Goal: Transaction & Acquisition: Purchase product/service

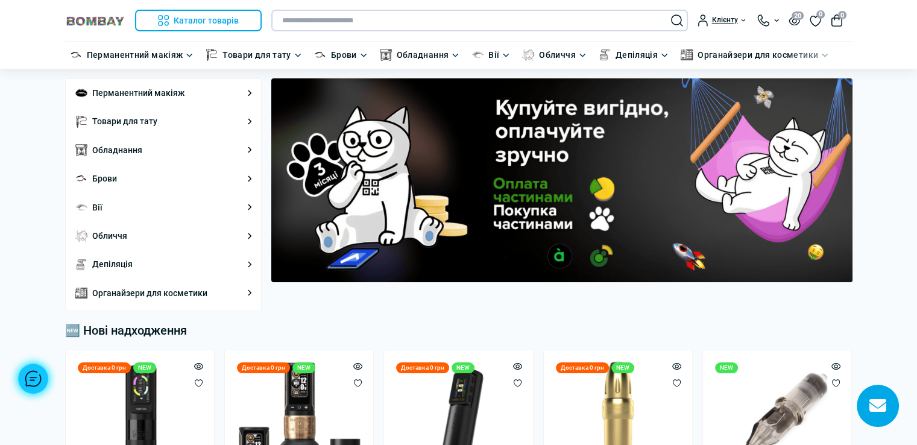
click at [388, 17] on input "text" at bounding box center [479, 21] width 417 height 22
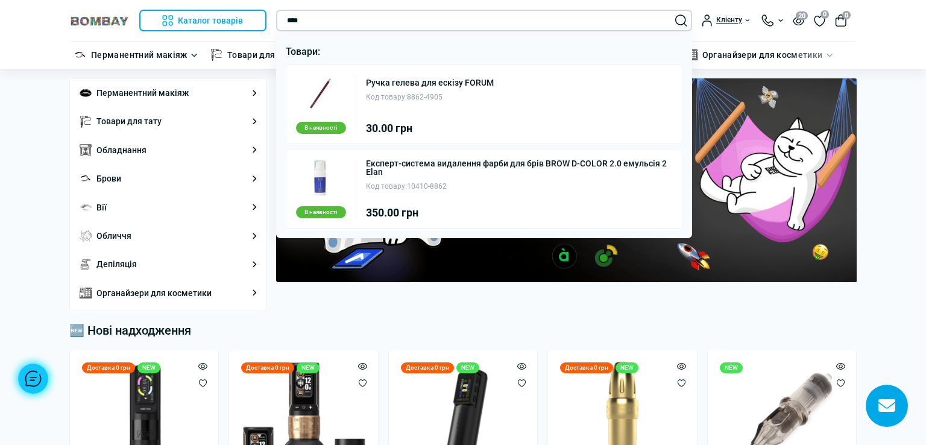
type input "****"
click at [423, 98] on div "Код товару: 8862-4905" at bounding box center [430, 97] width 128 height 11
click at [427, 83] on link "Ручка гелева для ескізу FORUM" at bounding box center [430, 82] width 128 height 8
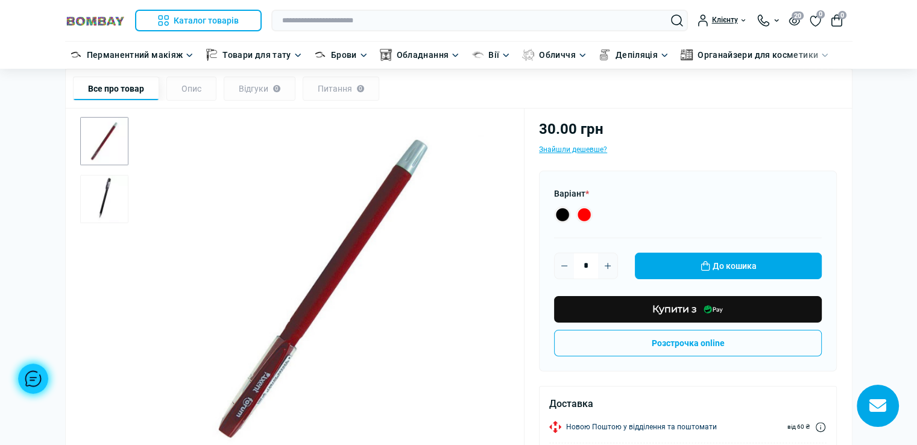
click at [99, 203] on img "2 / 2" at bounding box center [104, 199] width 48 height 48
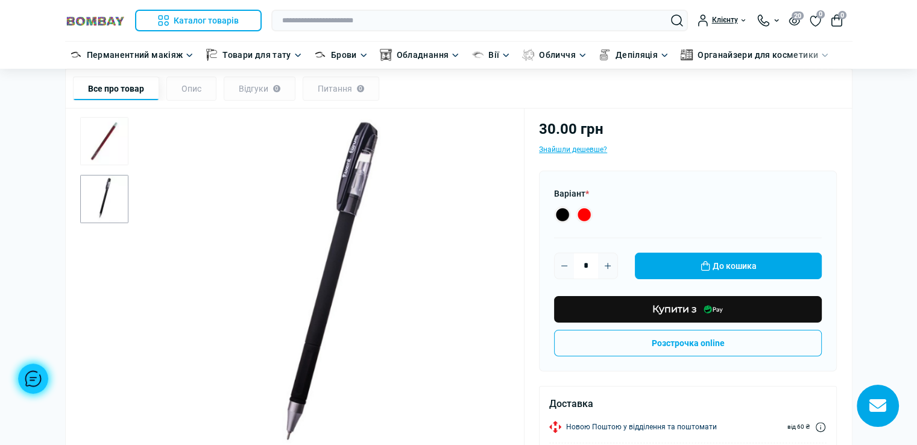
click at [116, 133] on img "1 / 2" at bounding box center [104, 141] width 48 height 48
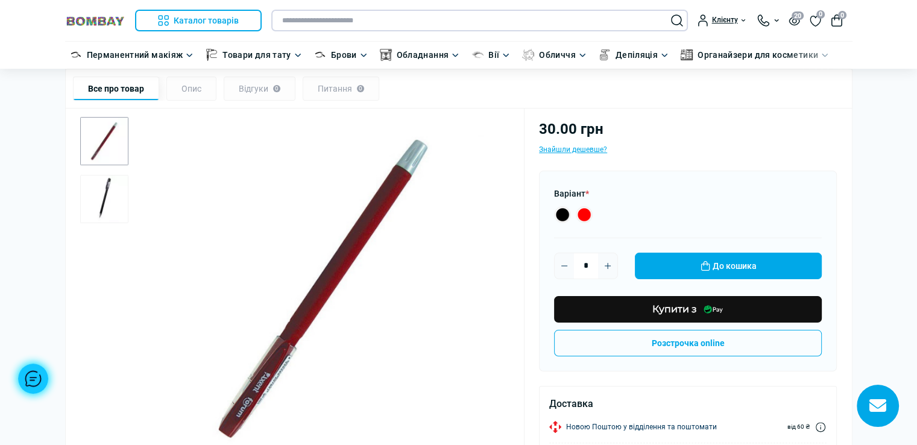
click at [456, 15] on input "text" at bounding box center [479, 21] width 417 height 22
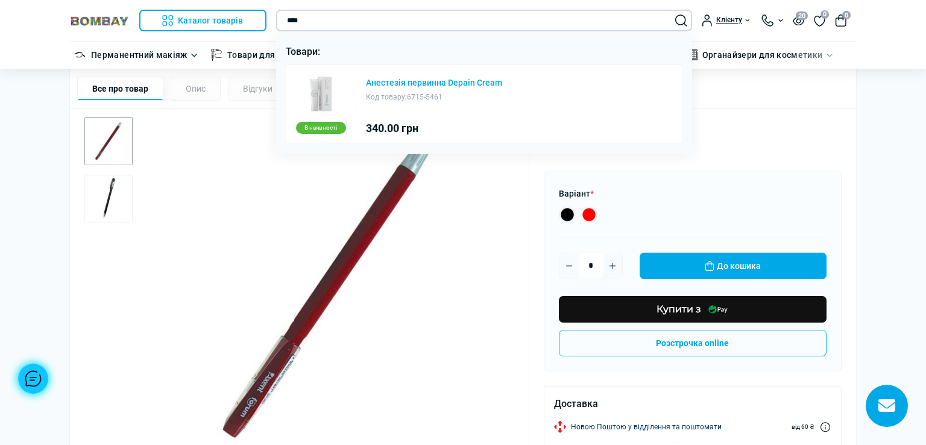
type input "****"
click at [466, 81] on link "Анестезія первинна Depain Cream" at bounding box center [434, 82] width 136 height 8
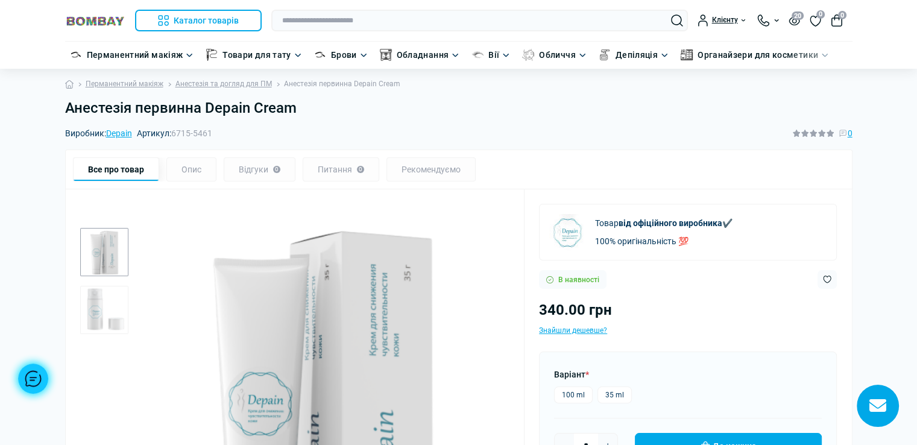
click at [100, 305] on img "2 / 2" at bounding box center [104, 310] width 48 height 48
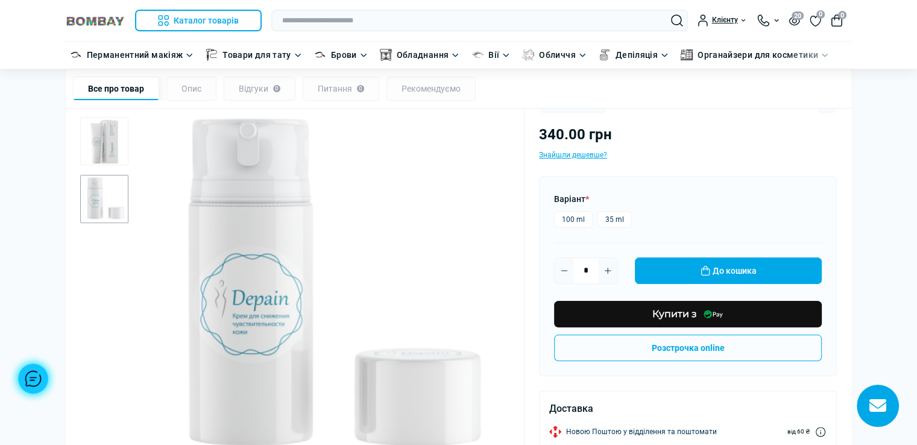
scroll to position [181, 0]
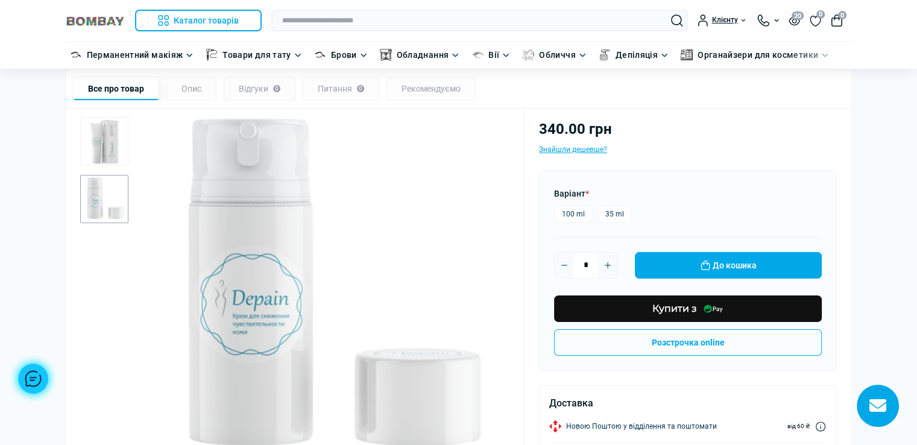
click at [100, 148] on img "1 / 2" at bounding box center [104, 141] width 48 height 48
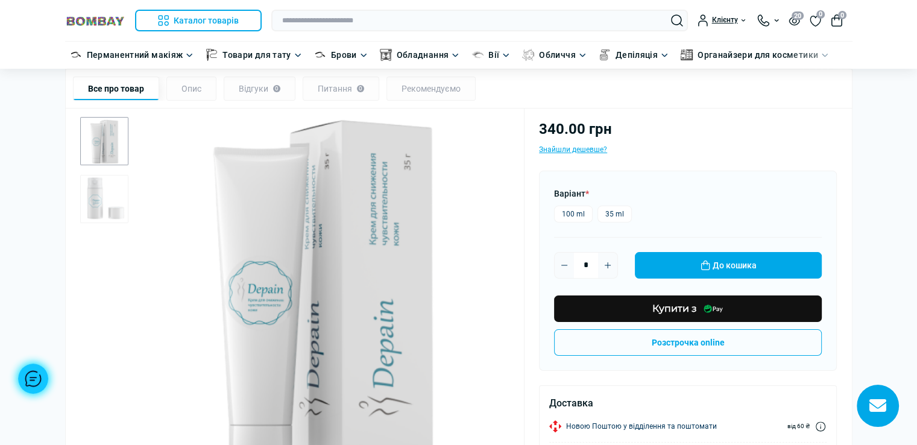
click at [111, 206] on img "2 / 2" at bounding box center [104, 199] width 48 height 48
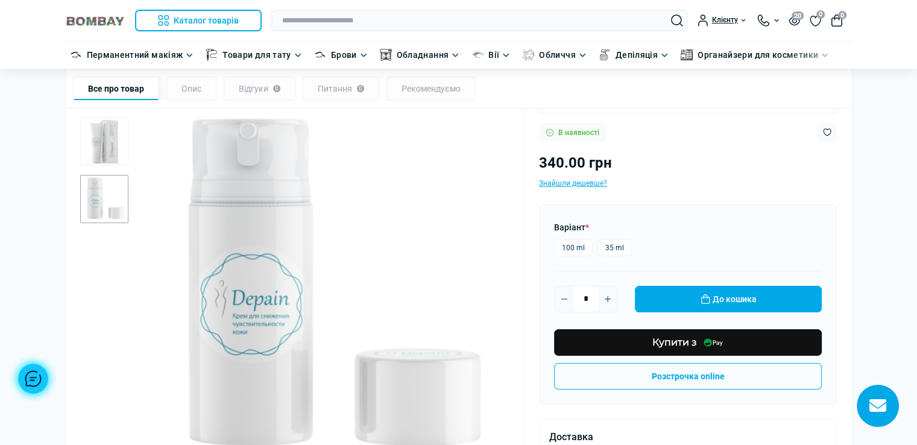
scroll to position [60, 0]
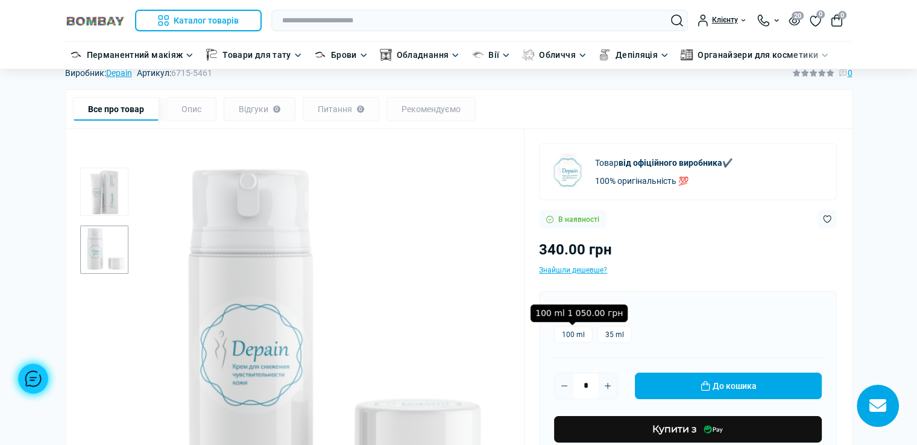
click at [573, 335] on label "100 ml" at bounding box center [573, 334] width 39 height 17
